Goal: Task Accomplishment & Management: Use online tool/utility

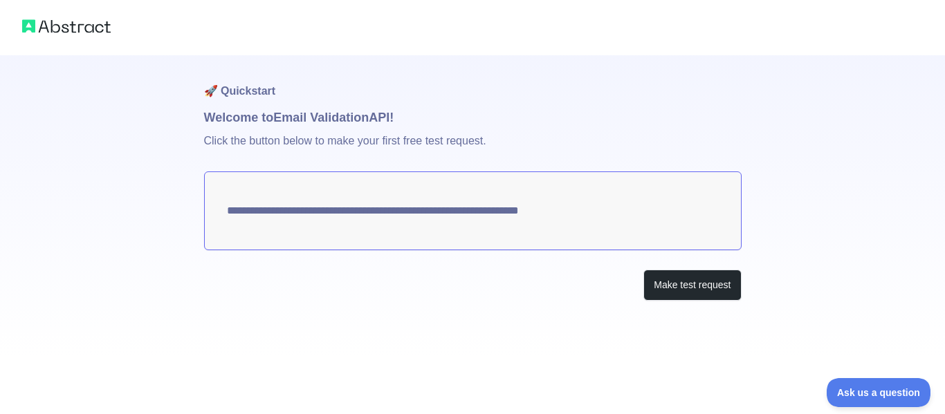
drag, startPoint x: 607, startPoint y: 228, endPoint x: 578, endPoint y: 233, distance: 28.8
click at [578, 233] on textarea "**********" at bounding box center [473, 211] width 538 height 79
click at [672, 286] on button "Make test request" at bounding box center [692, 285] width 98 height 31
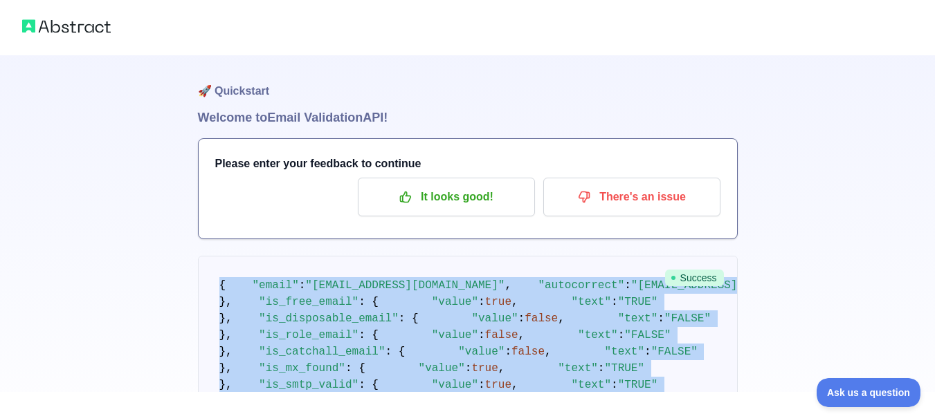
drag, startPoint x: 300, startPoint y: 347, endPoint x: 207, endPoint y: 264, distance: 124.0
click at [207, 264] on pre "{ "email" : "eironjervie@gmail.com" , "autocorrect" : "eironjervie@mail.com" , …" at bounding box center [468, 344] width 540 height 176
copy code "{ "email" : "eironjervie@gmail.com" , "autocorrect" : "eironjervie@mail.com" , …"
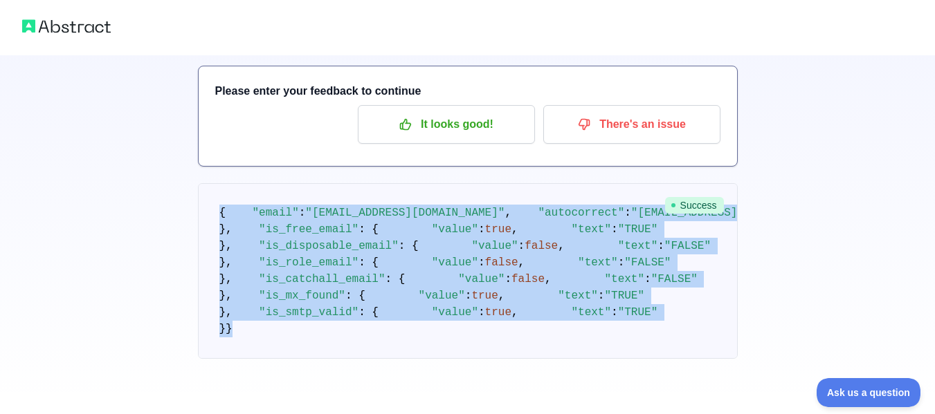
scroll to position [504, 0]
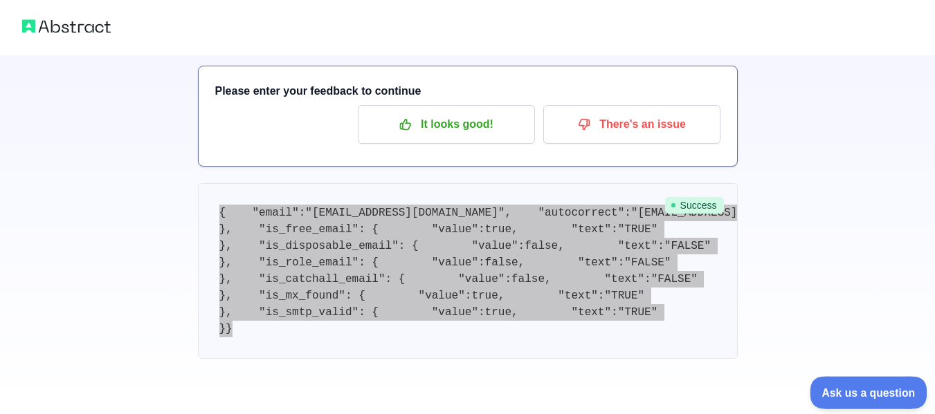
click at [836, 382] on button "Ask us a question" at bounding box center [861, 390] width 104 height 29
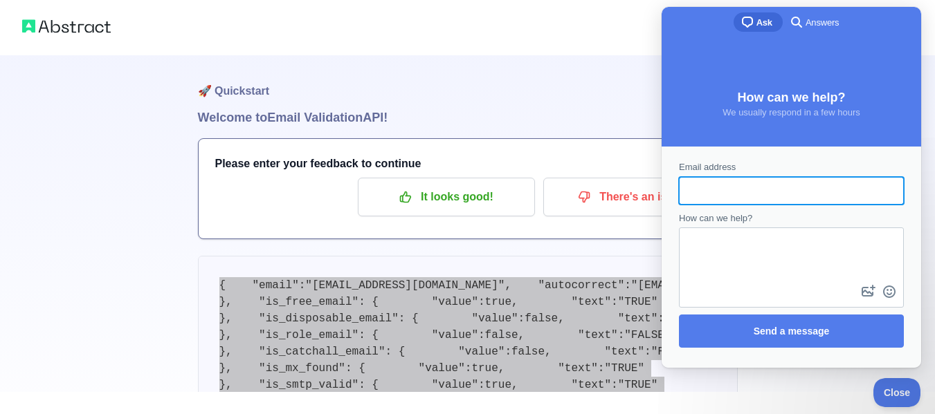
scroll to position [0, 0]
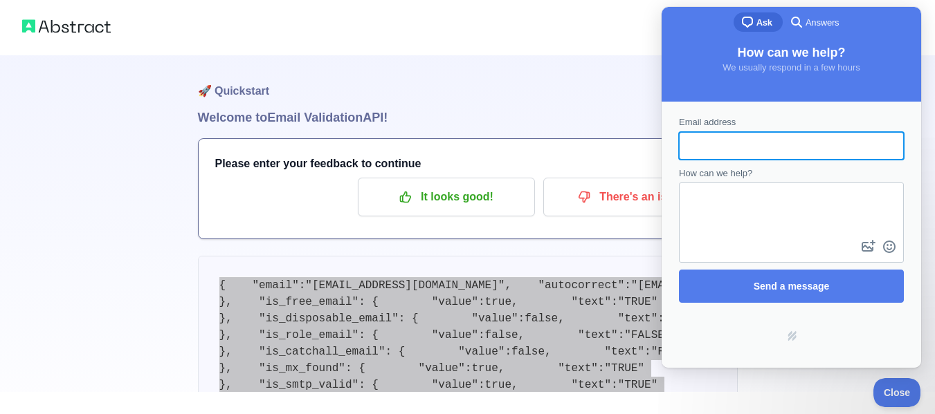
click at [709, 181] on div "How can we help?" at bounding box center [791, 215] width 225 height 97
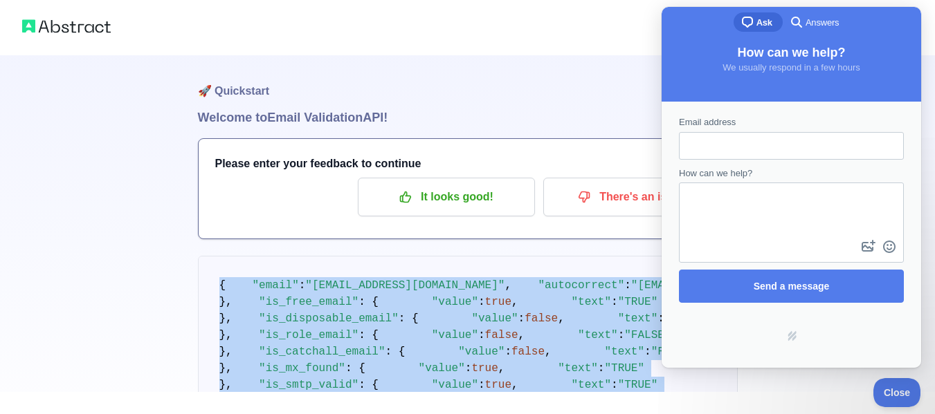
click at [594, 261] on pre "{ "email" : "eironjervie@gmail.com" , "autocorrect" : "eironjervie@mail.com" , …" at bounding box center [468, 344] width 540 height 176
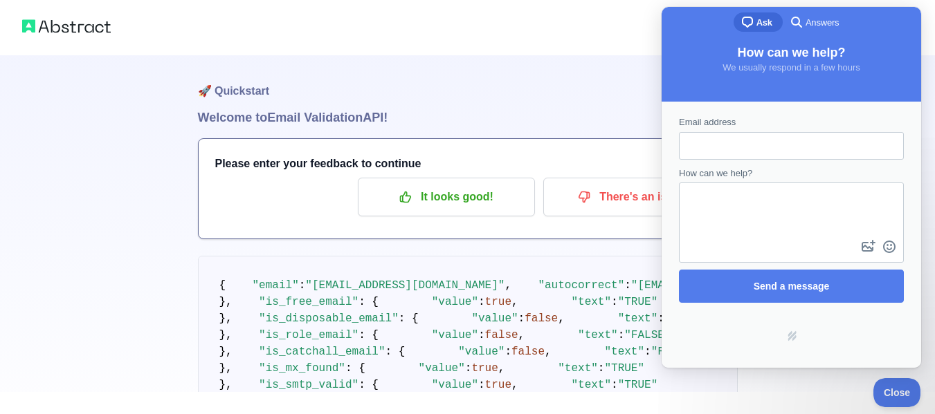
click at [709, 151] on input "Email address" at bounding box center [791, 146] width 203 height 25
type input "**********"
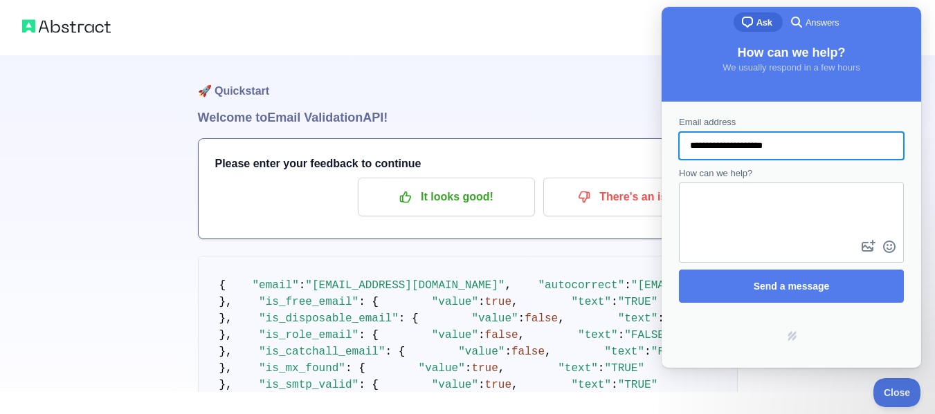
click at [719, 185] on textarea "How can we help?" at bounding box center [791, 210] width 222 height 53
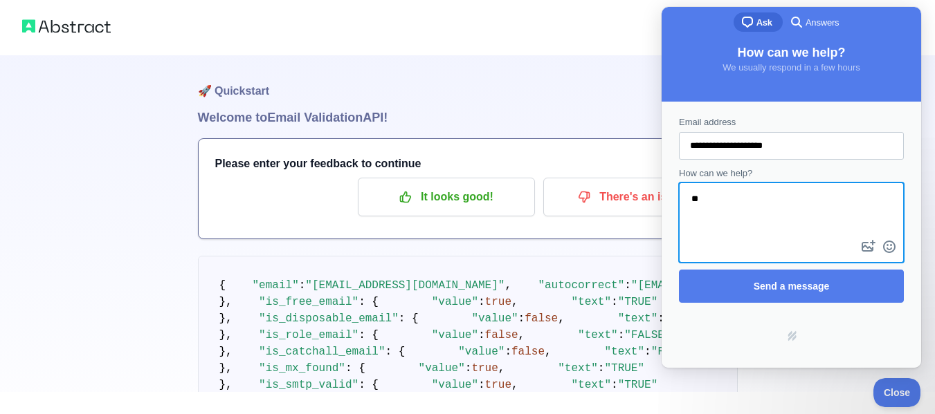
type textarea "*"
type textarea "**********"
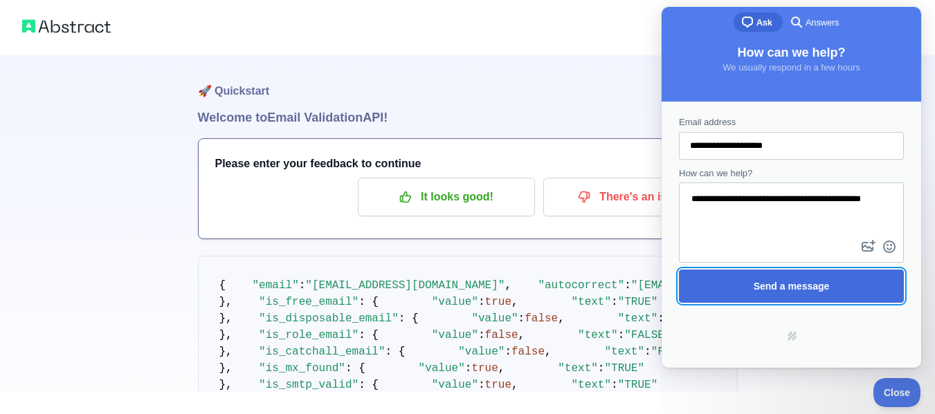
click at [809, 275] on span "Send a message" at bounding box center [791, 286] width 194 height 32
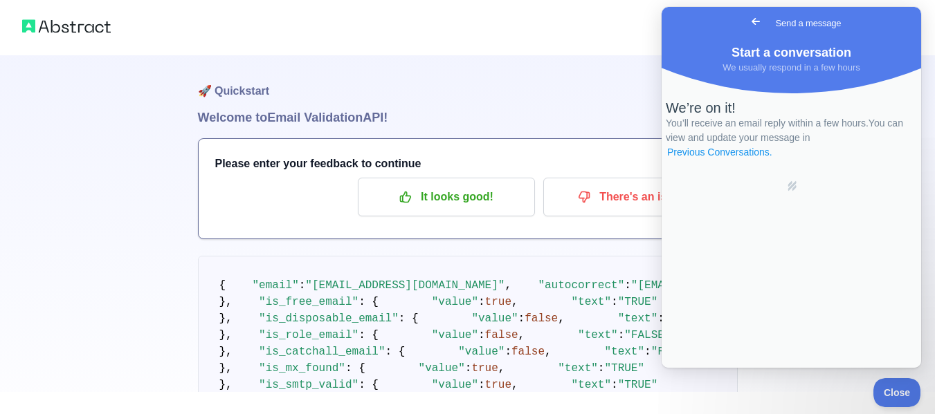
click at [773, 160] on link "Previous Conversations ." at bounding box center [719, 152] width 108 height 15
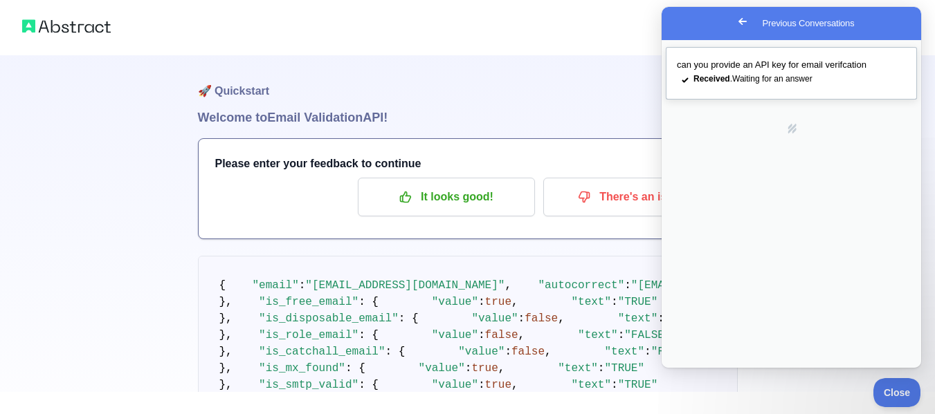
click at [766, 82] on span "Received . Waiting for an answer" at bounding box center [752, 79] width 119 height 10
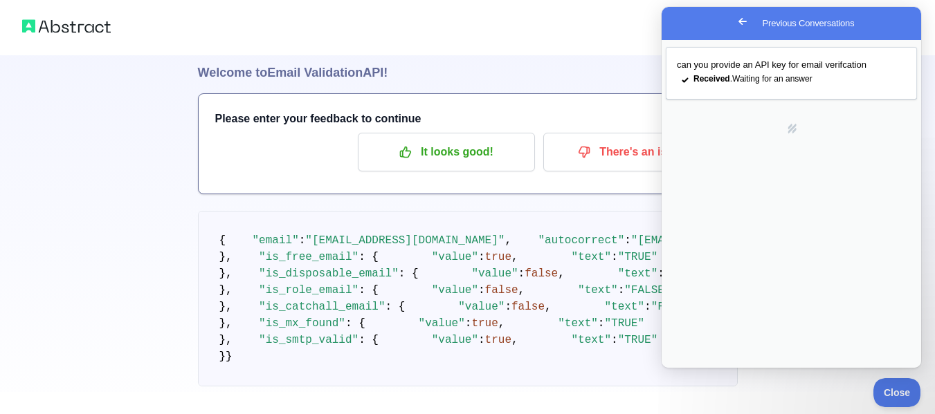
scroll to position [69, 0]
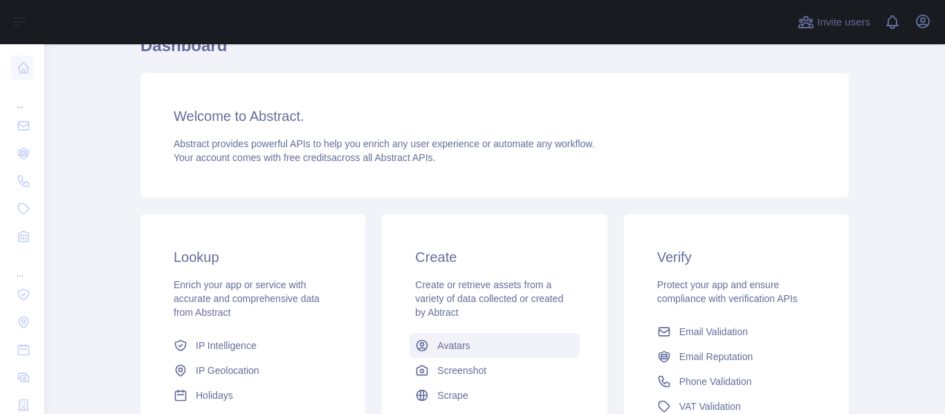
scroll to position [69, 0]
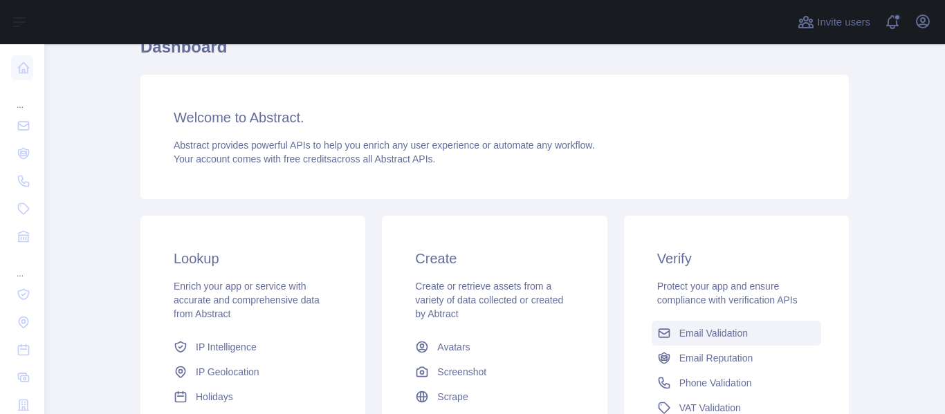
click at [708, 330] on span "Email Validation" at bounding box center [713, 334] width 68 height 14
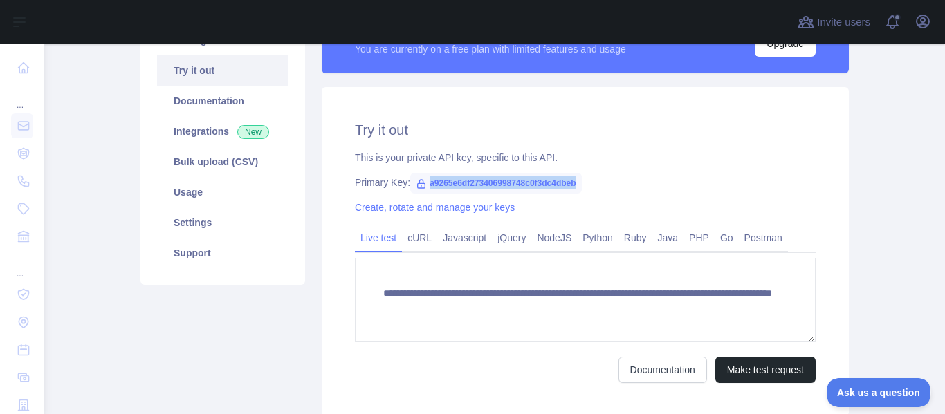
drag, startPoint x: 423, startPoint y: 184, endPoint x: 612, endPoint y: 183, distance: 188.9
click at [612, 183] on div "Primary Key: a9265e6df273406998748c0f3dc4dbeb" at bounding box center [585, 183] width 461 height 14
drag, startPoint x: 422, startPoint y: 186, endPoint x: 616, endPoint y: 187, distance: 193.7
click at [616, 187] on div "Primary Key: a9265e6df273406998748c0f3dc4dbeb" at bounding box center [585, 183] width 461 height 14
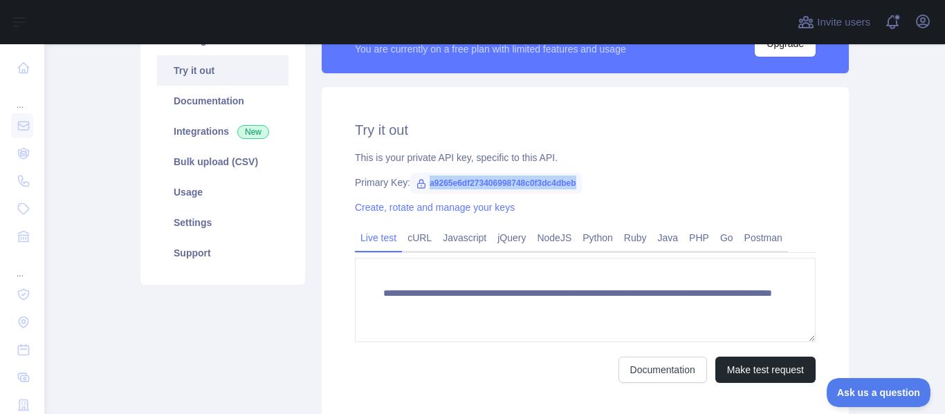
copy span "a9265e6df273406998748c0f3dc4dbeb"
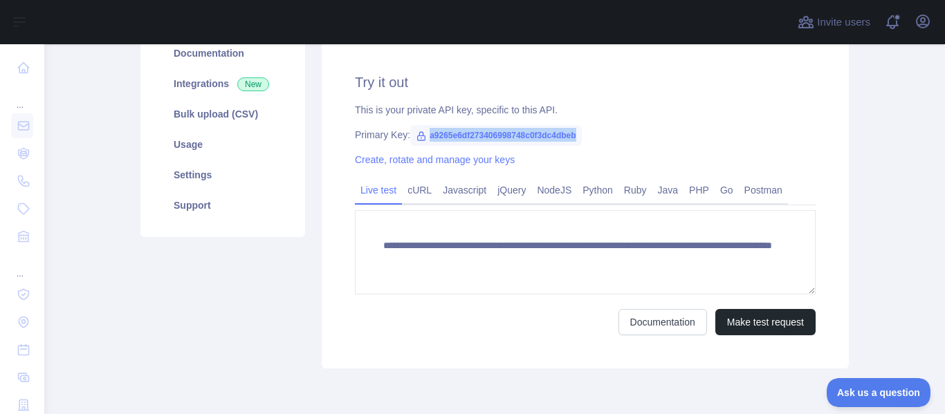
scroll to position [243, 0]
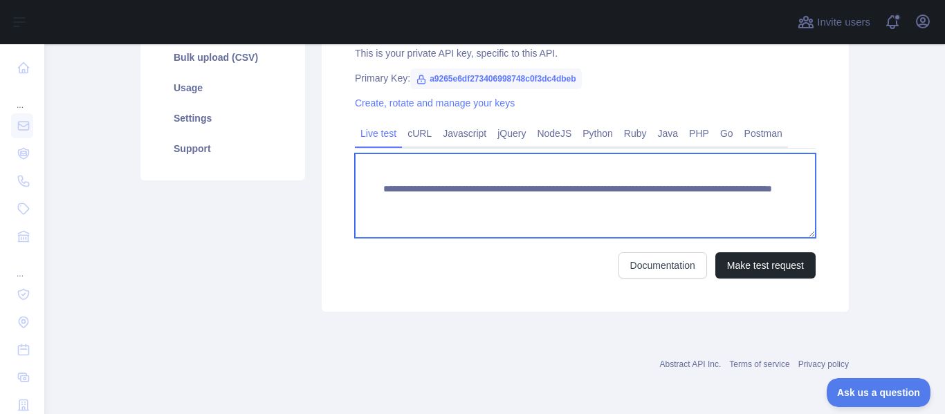
drag, startPoint x: 731, startPoint y: 203, endPoint x: 339, endPoint y: 172, distance: 393.5
click at [339, 172] on div "**********" at bounding box center [585, 147] width 527 height 329
click at [426, 167] on textarea "**********" at bounding box center [585, 196] width 461 height 84
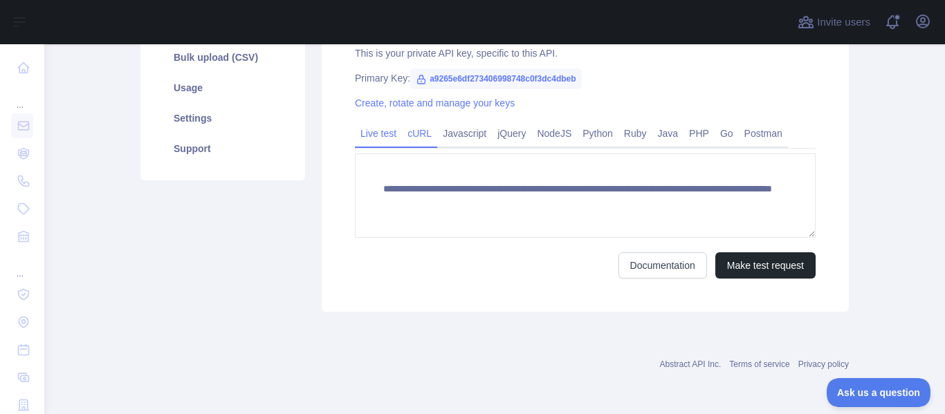
click at [417, 139] on link "cURL" at bounding box center [419, 133] width 35 height 22
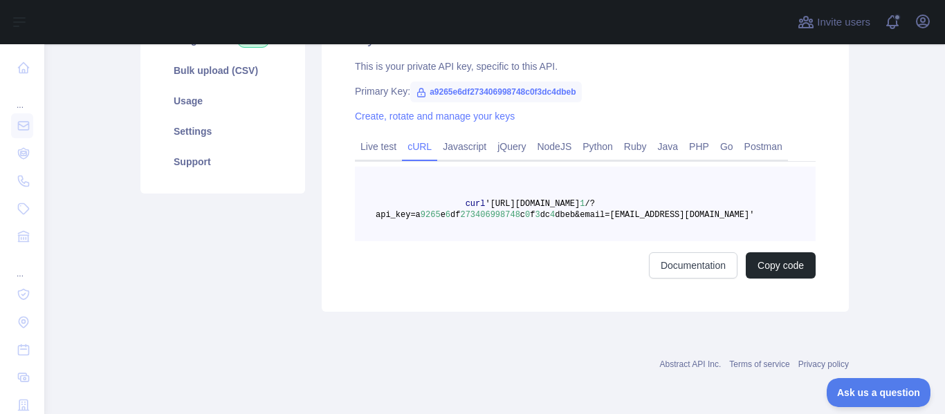
scroll to position [230, 0]
click at [417, 139] on link "cURL" at bounding box center [419, 147] width 35 height 22
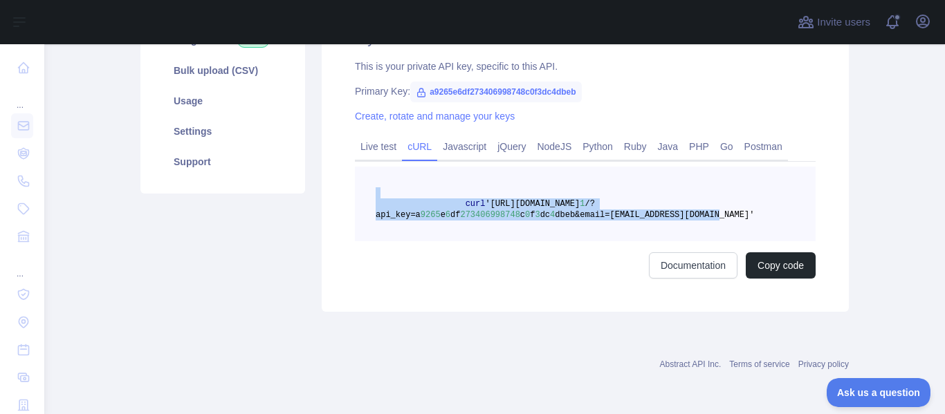
drag, startPoint x: 452, startPoint y: 193, endPoint x: 710, endPoint y: 233, distance: 261.1
click at [710, 233] on pre "curl '[URL][DOMAIN_NAME] 1 /?api_key=a 9265 e 6 df 273406998748 c 0 f 3 dc 4 db…" at bounding box center [585, 204] width 461 height 75
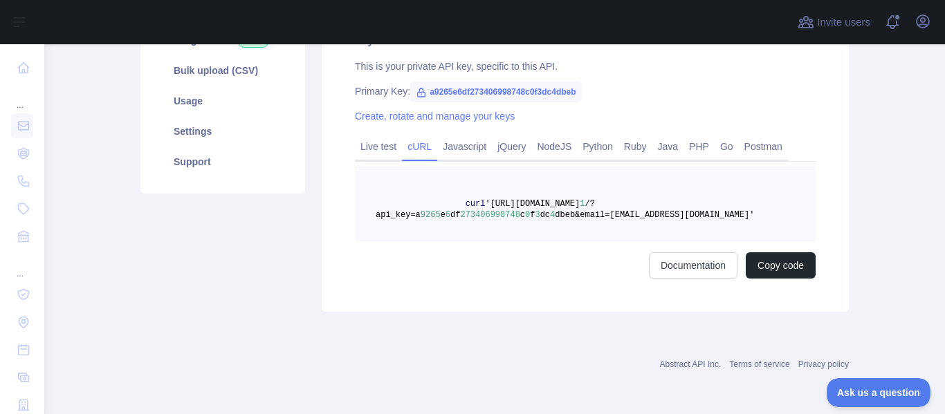
click at [598, 294] on div "Try it out This is your private API key, specific to this API. Primary Key: a92…" at bounding box center [585, 154] width 527 height 316
drag, startPoint x: 417, startPoint y: 88, endPoint x: 582, endPoint y: 96, distance: 164.9
click at [582, 96] on div "Primary Key: a9265e6df273406998748c0f3dc4dbeb" at bounding box center [585, 91] width 461 height 14
copy span "a9265e6df273406998748c0f3dc4dbeb"
